Goal: Navigation & Orientation: Understand site structure

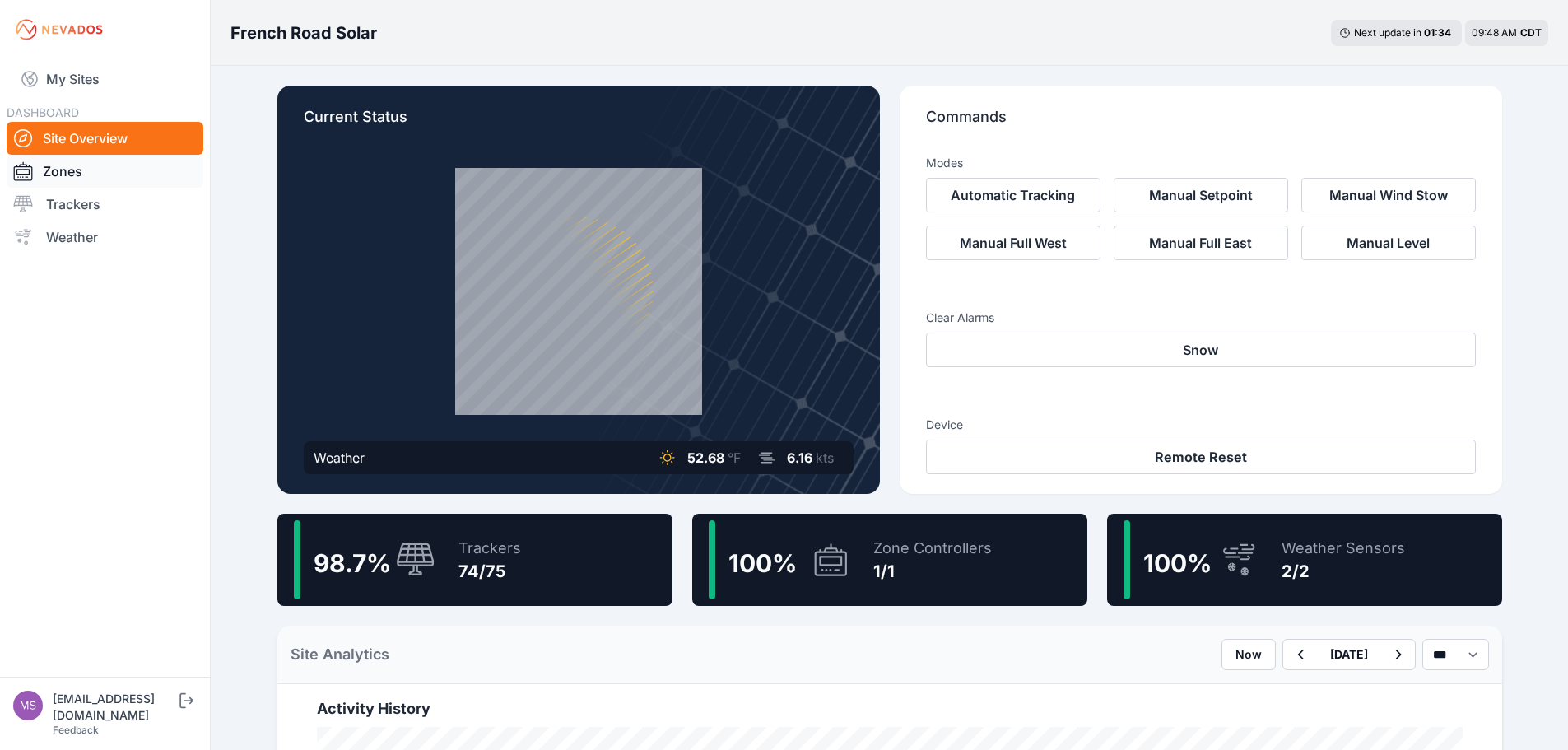
click at [120, 175] on link "Zones" at bounding box center [104, 171] width 196 height 33
click at [125, 167] on link "Zones" at bounding box center [104, 171] width 196 height 33
click at [104, 161] on link "Zones" at bounding box center [104, 171] width 196 height 33
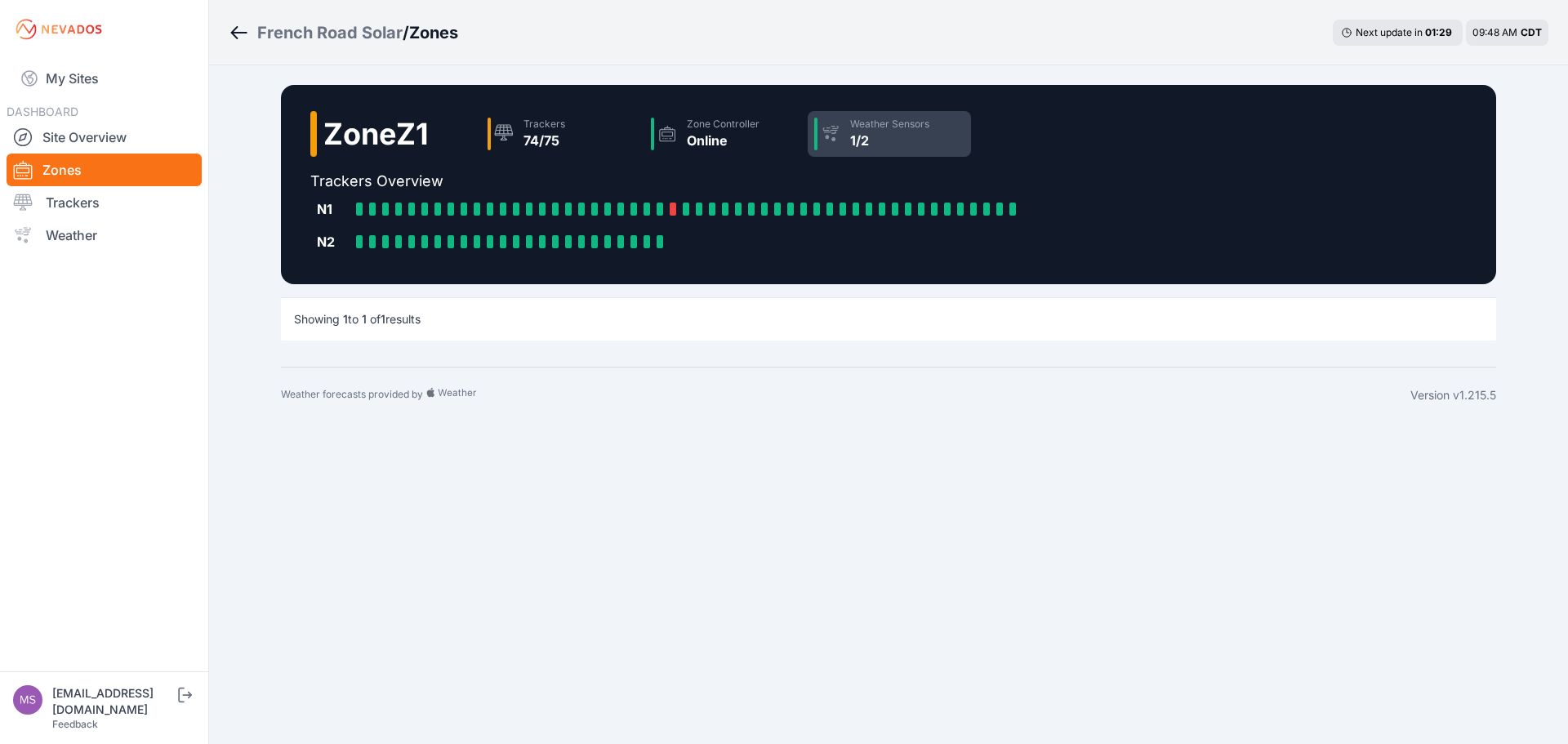
click at [861, 134] on div "1/2" at bounding box center [889, 141] width 79 height 20
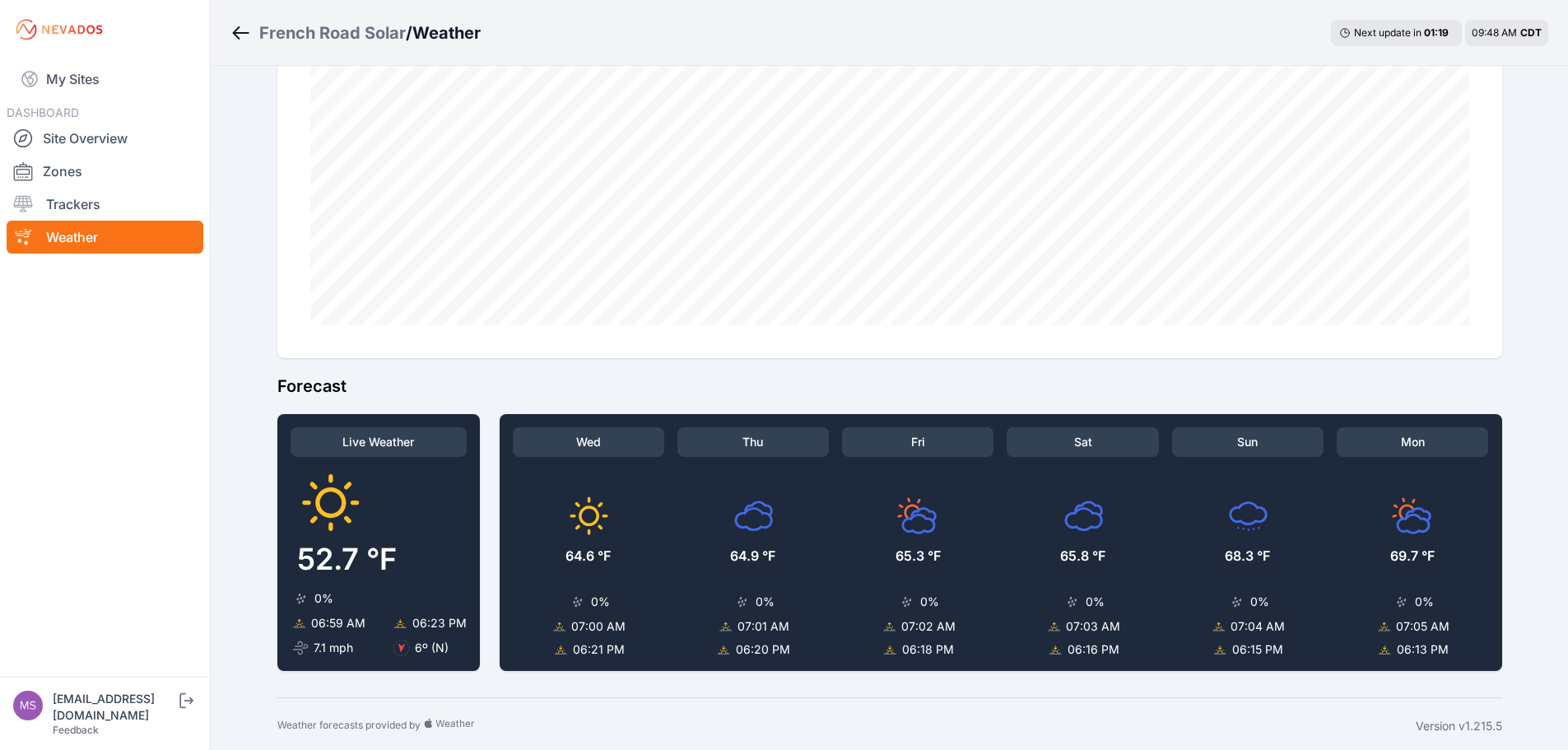
scroll to position [1239, 0]
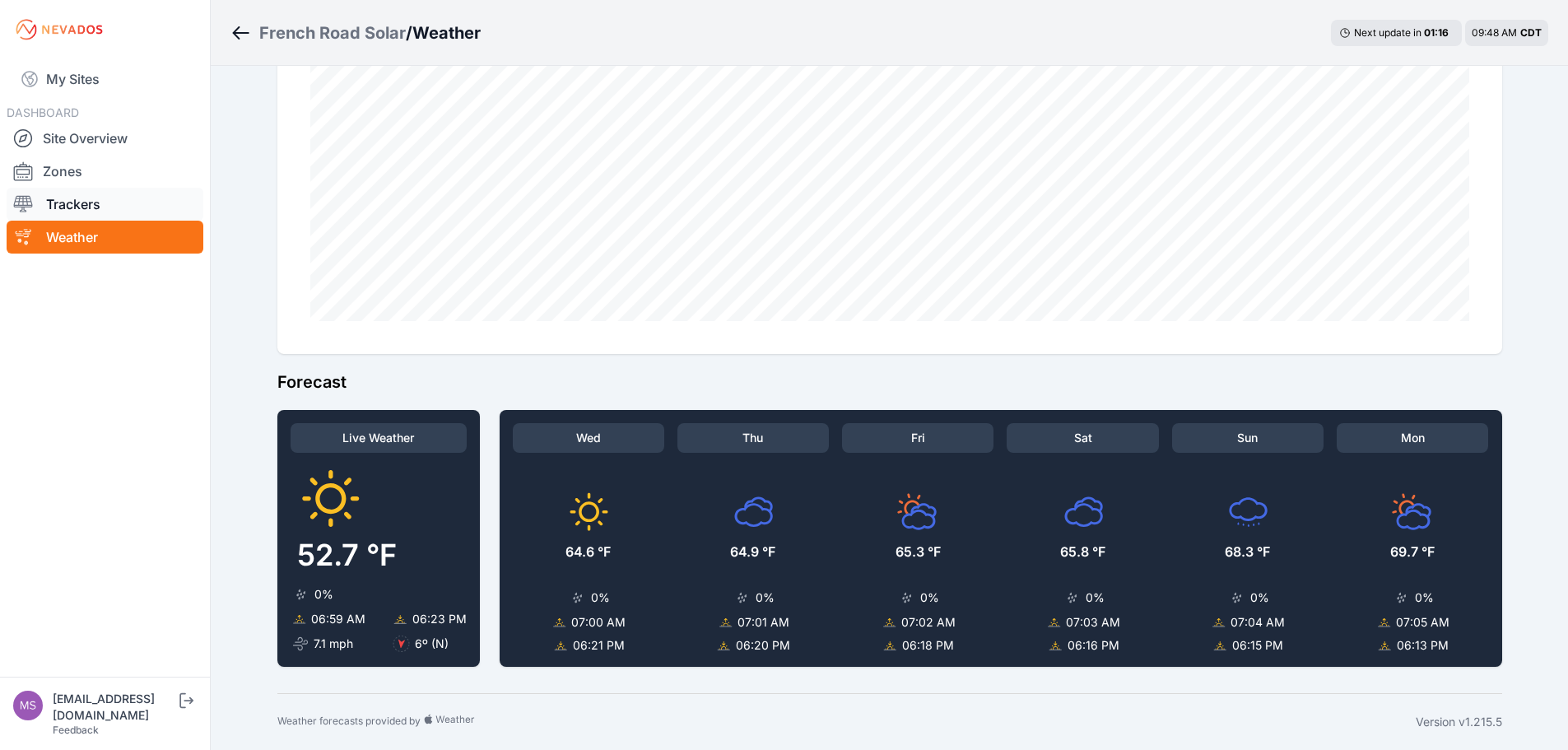
click at [86, 217] on link "Trackers" at bounding box center [104, 204] width 196 height 33
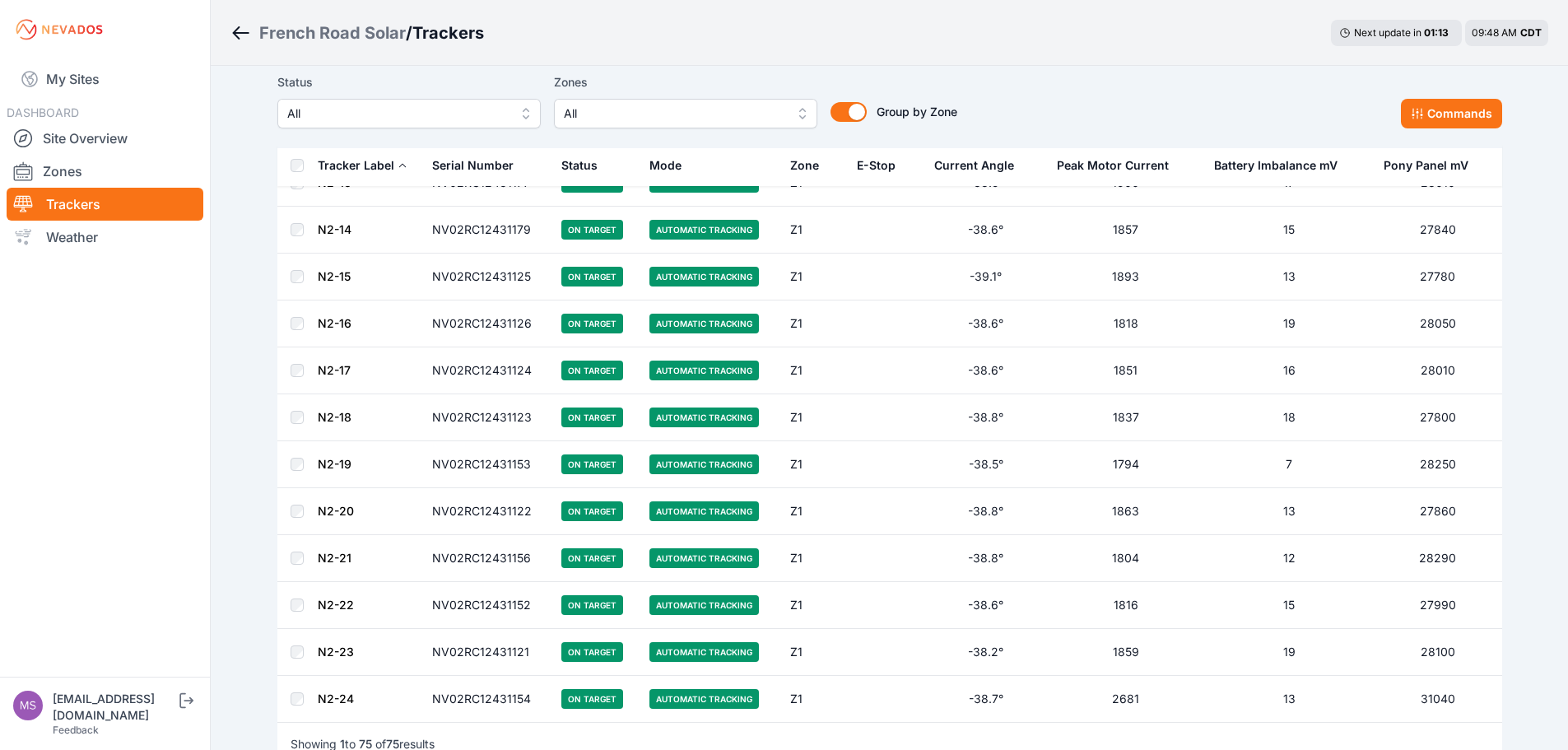
scroll to position [3176, 0]
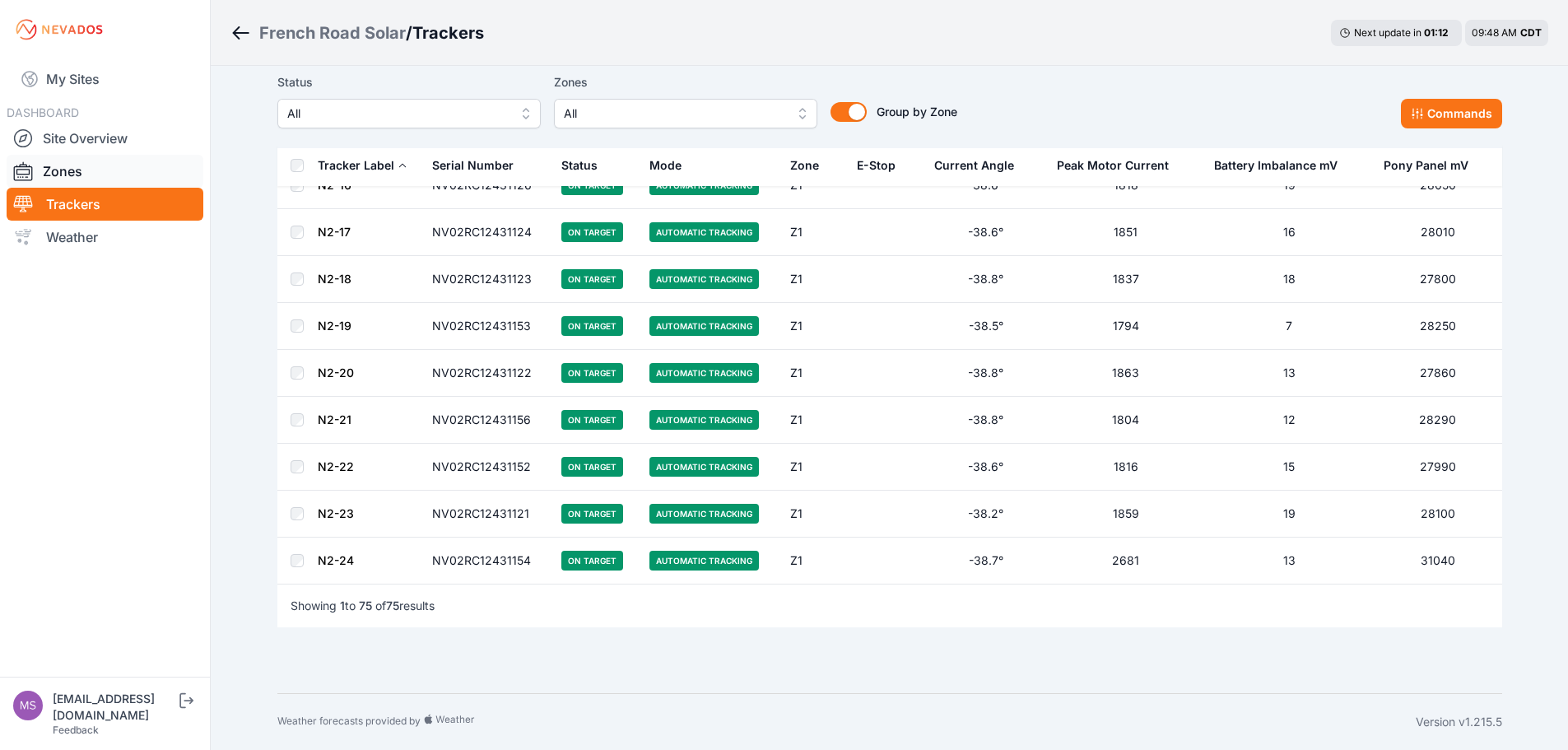
click at [98, 175] on link "Zones" at bounding box center [104, 171] width 196 height 33
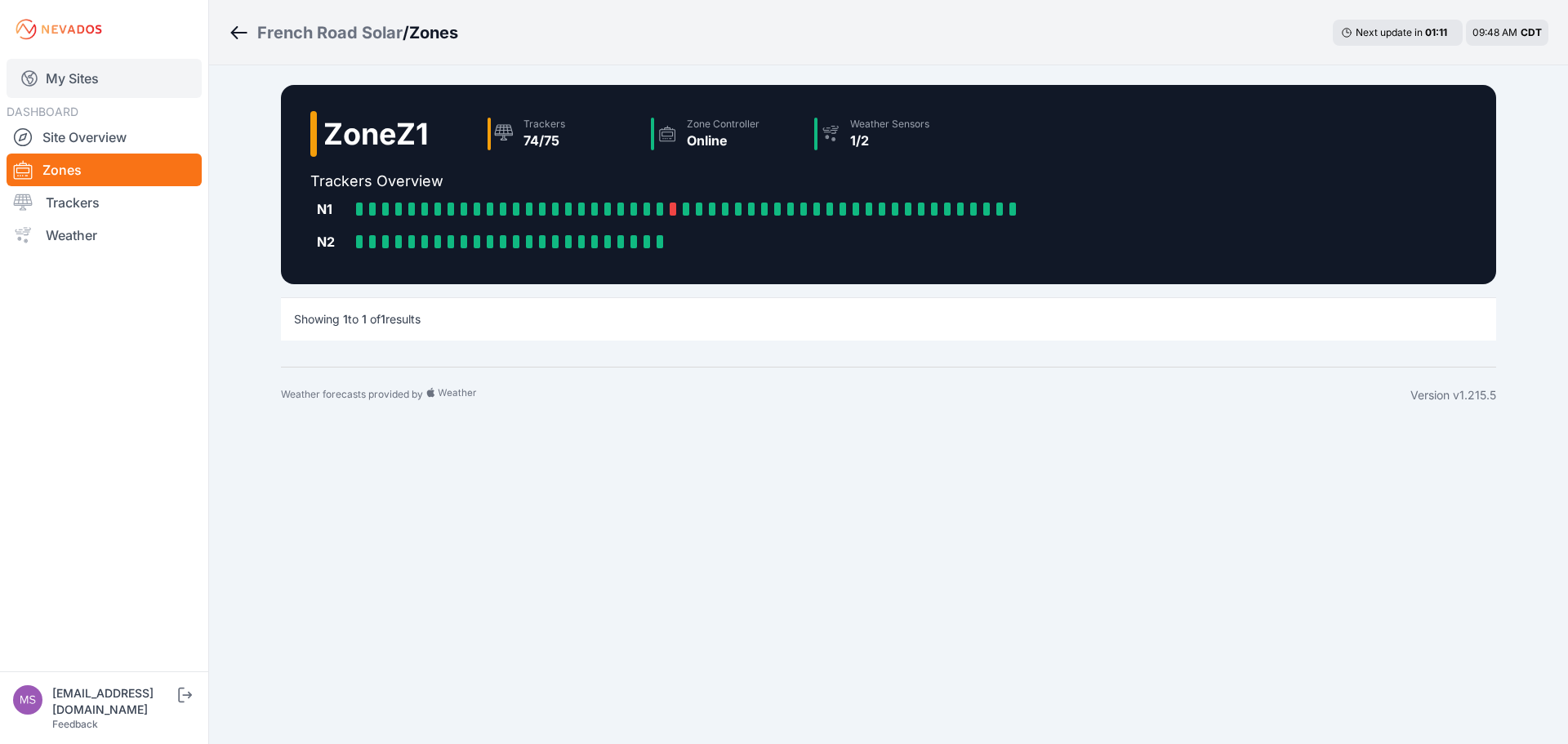
click at [118, 75] on link "My Sites" at bounding box center [103, 78] width 195 height 39
